Goal: Find specific page/section: Find specific page/section

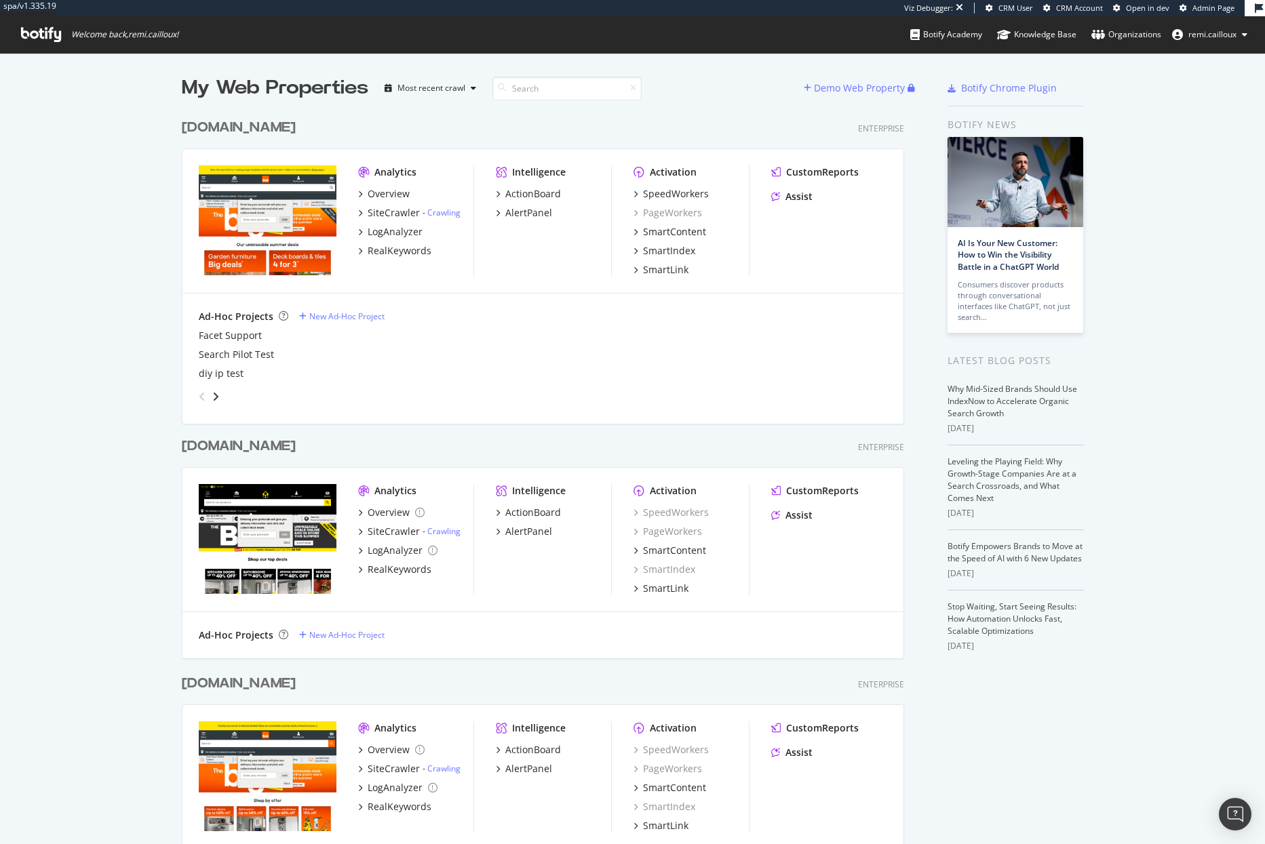
click at [259, 130] on div "www.diy.com" at bounding box center [239, 128] width 114 height 20
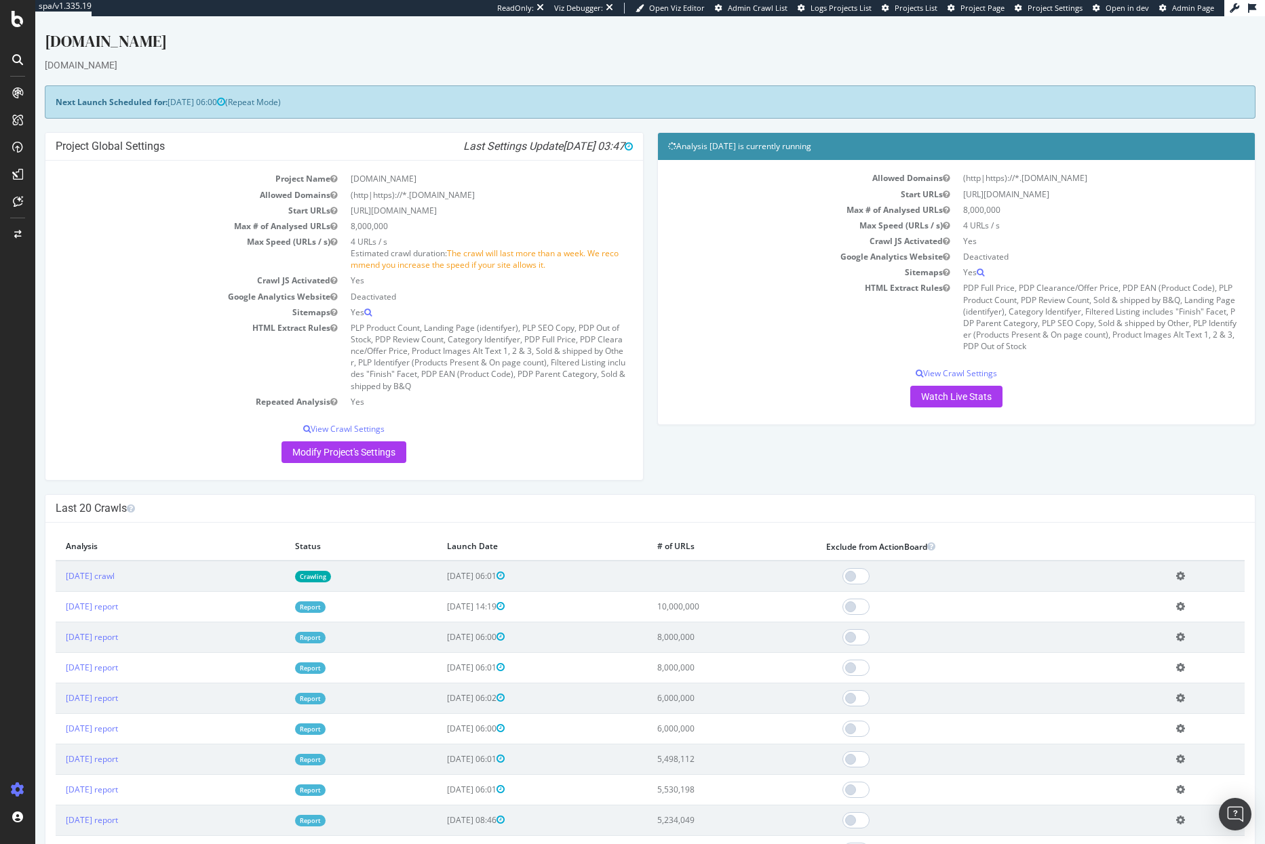
click at [993, 8] on span "Project Page" at bounding box center [982, 8] width 44 height 10
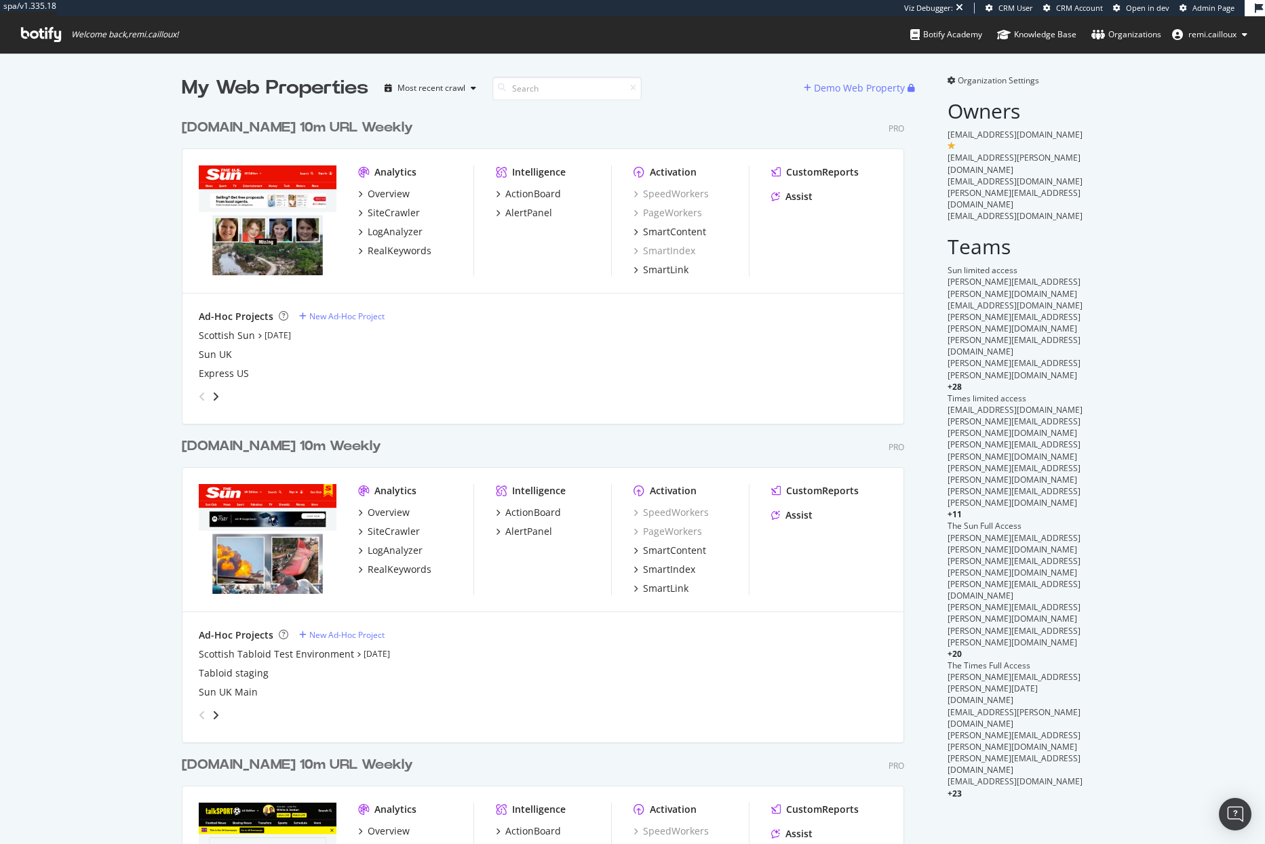
scroll to position [834, 1244]
